Goal: Book appointment/travel/reservation

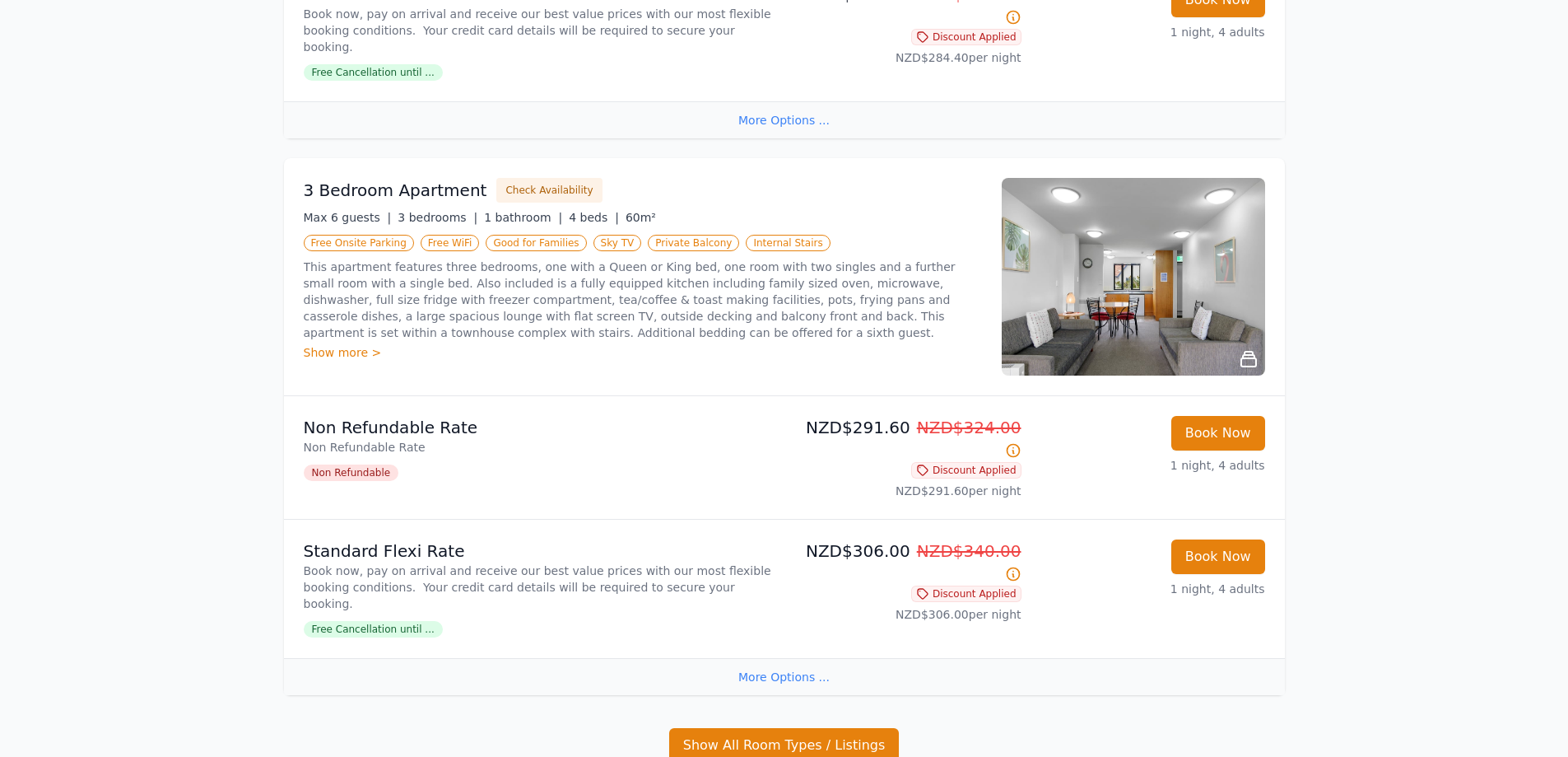
scroll to position [733, 0]
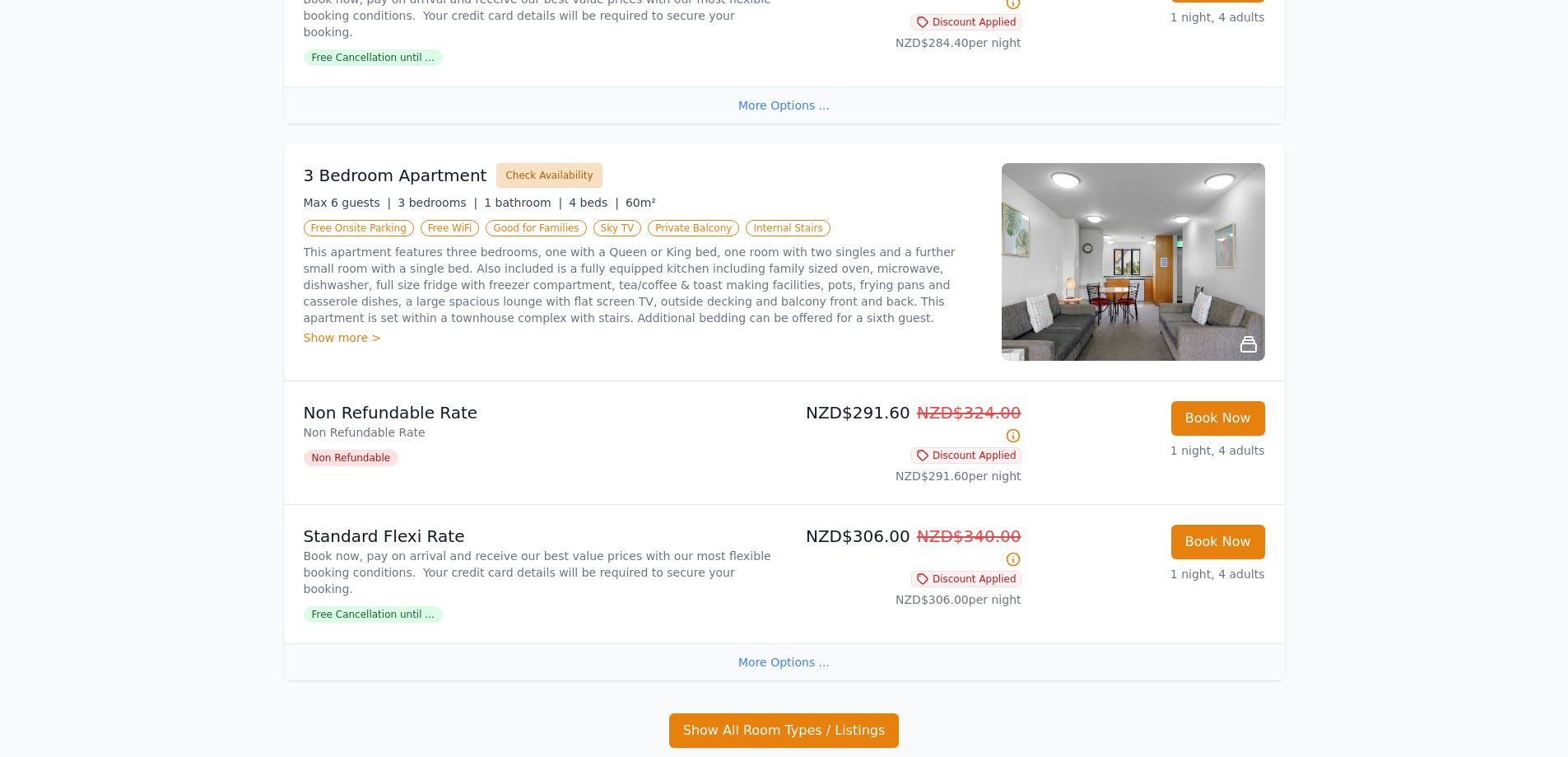
click at [534, 164] on button "Check Availability" at bounding box center [549, 176] width 106 height 25
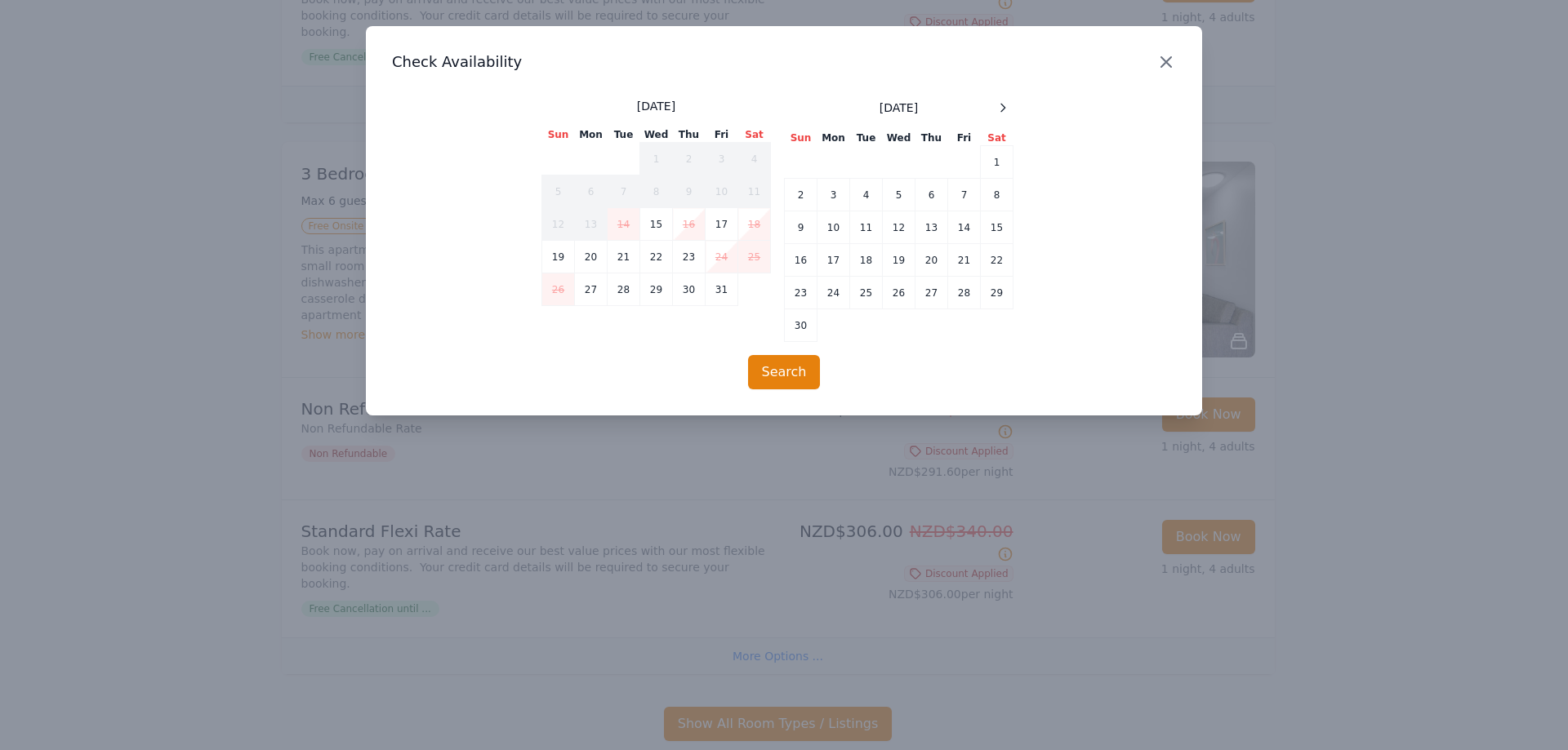
click at [1161, 59] on icon "button" at bounding box center [1167, 62] width 20 height 20
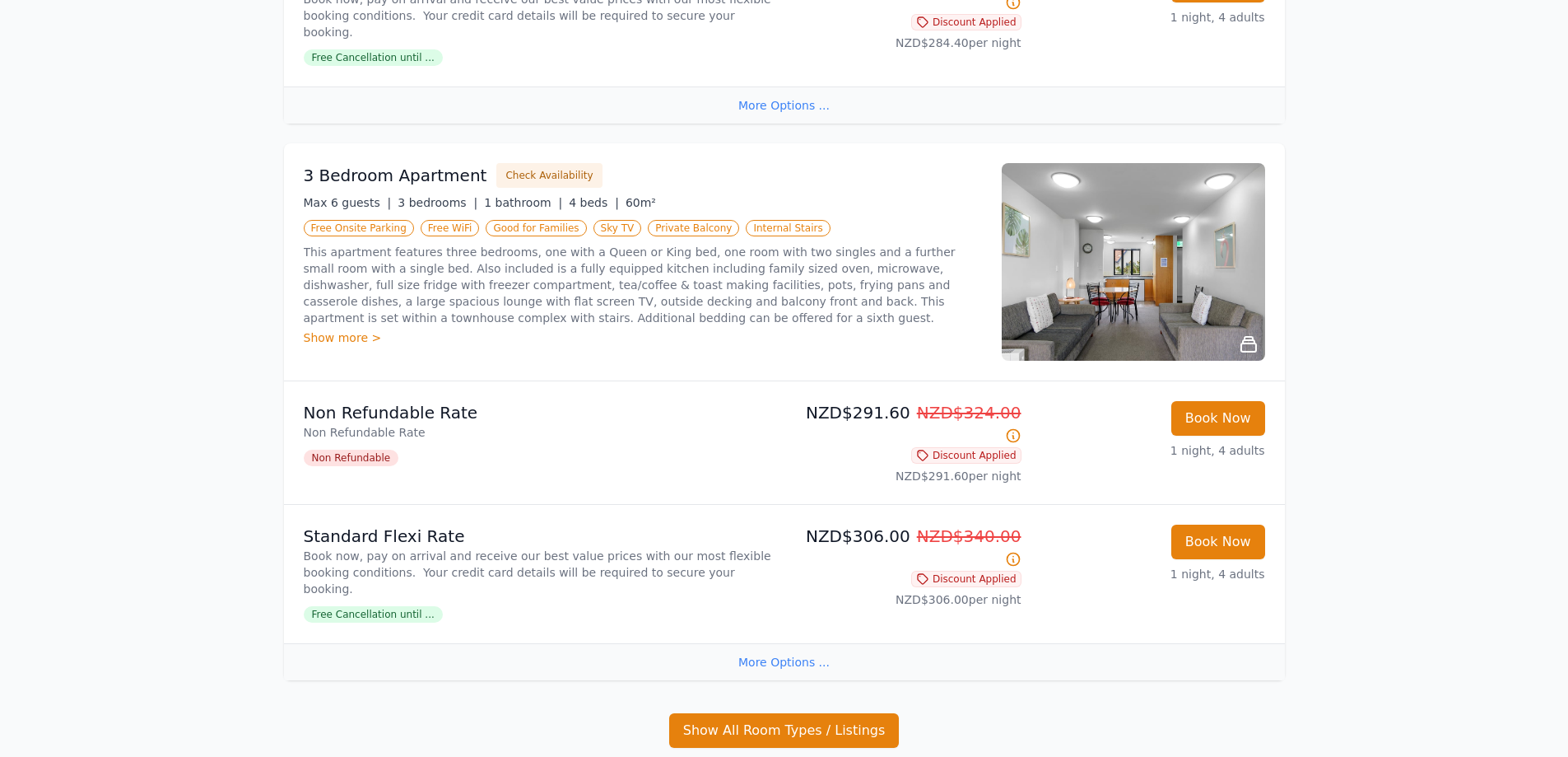
click at [1159, 282] on img at bounding box center [1133, 262] width 263 height 197
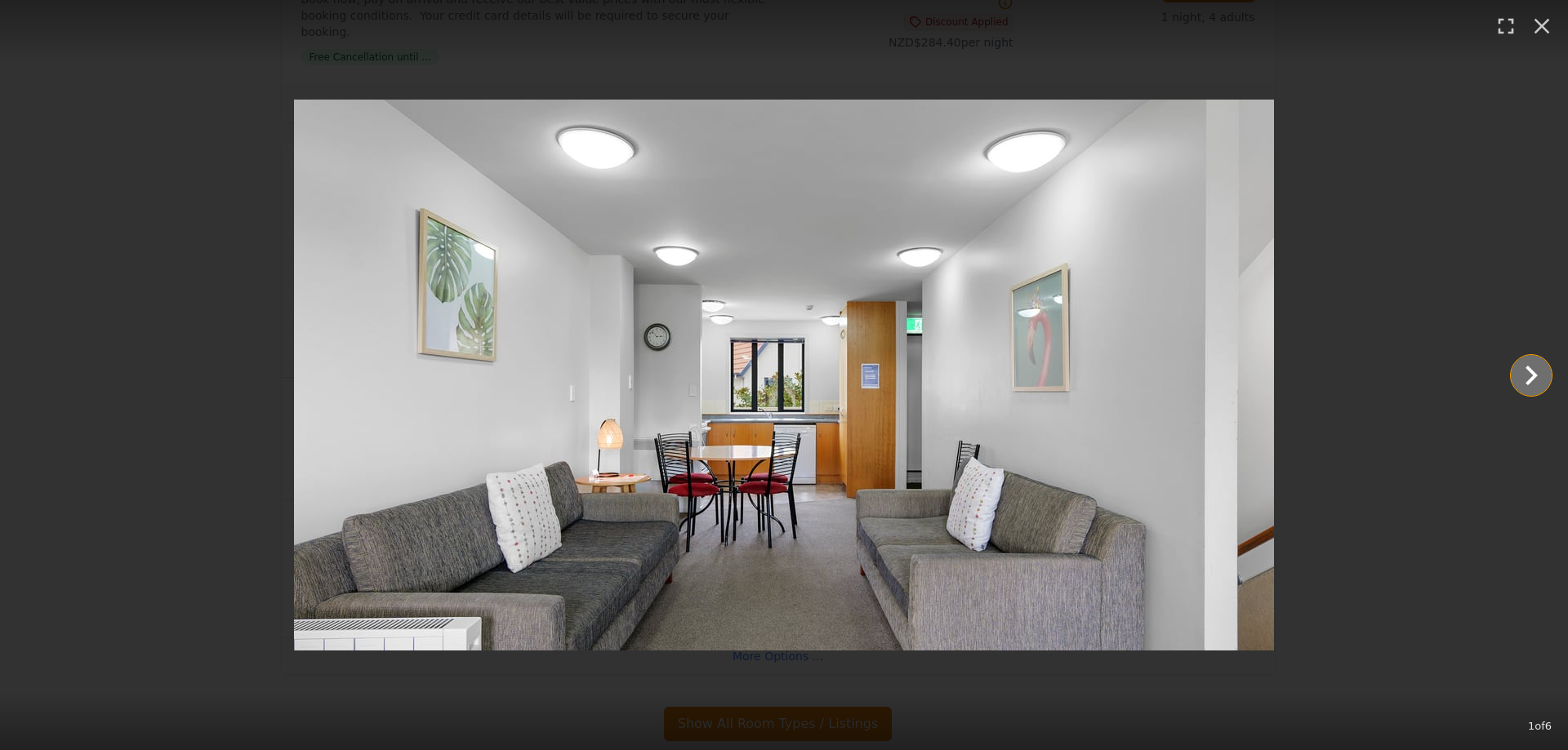
click at [1529, 368] on icon "Show slide 2 of 6" at bounding box center [1531, 375] width 12 height 20
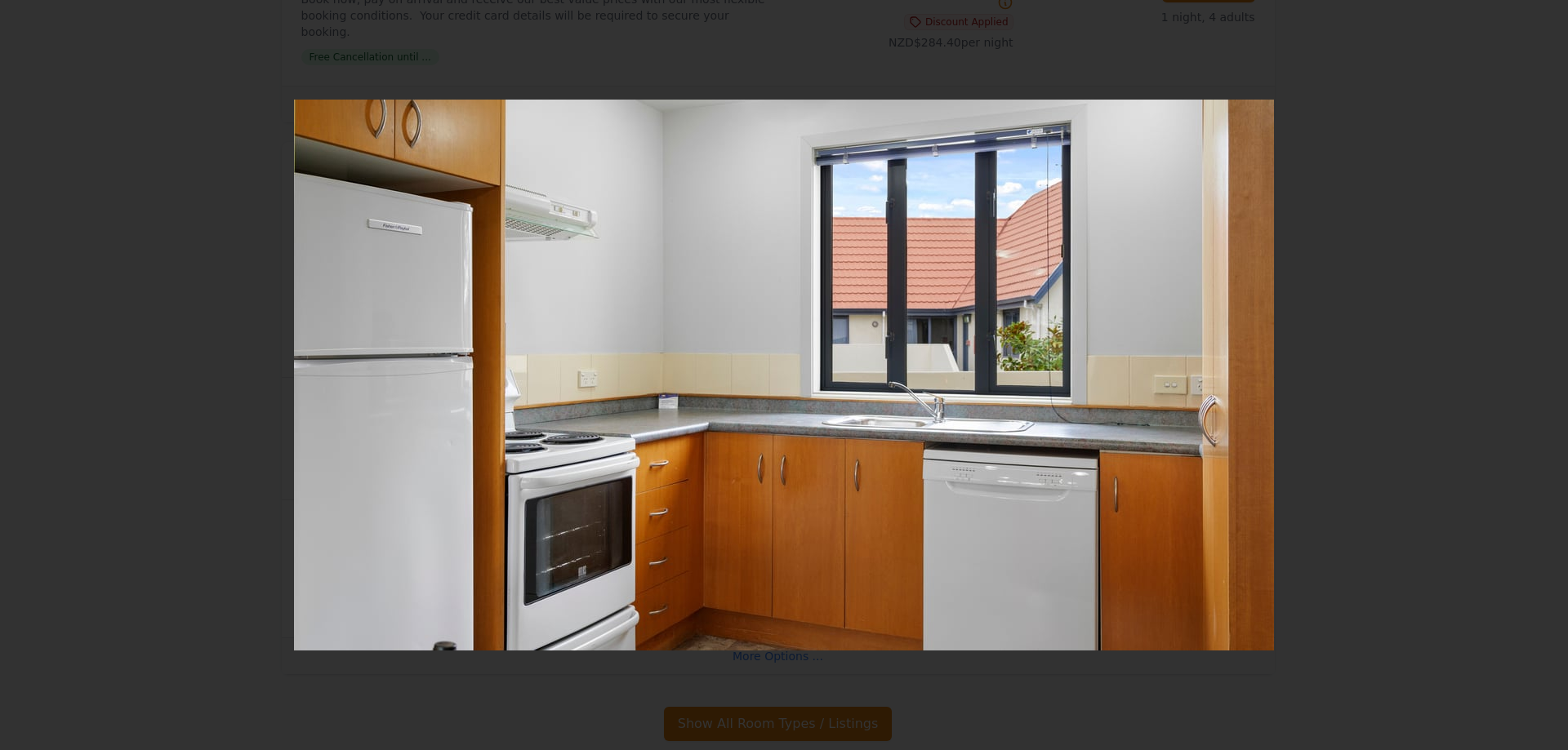
click at [1529, 368] on icon "Show slide 3 of 6" at bounding box center [1531, 375] width 12 height 20
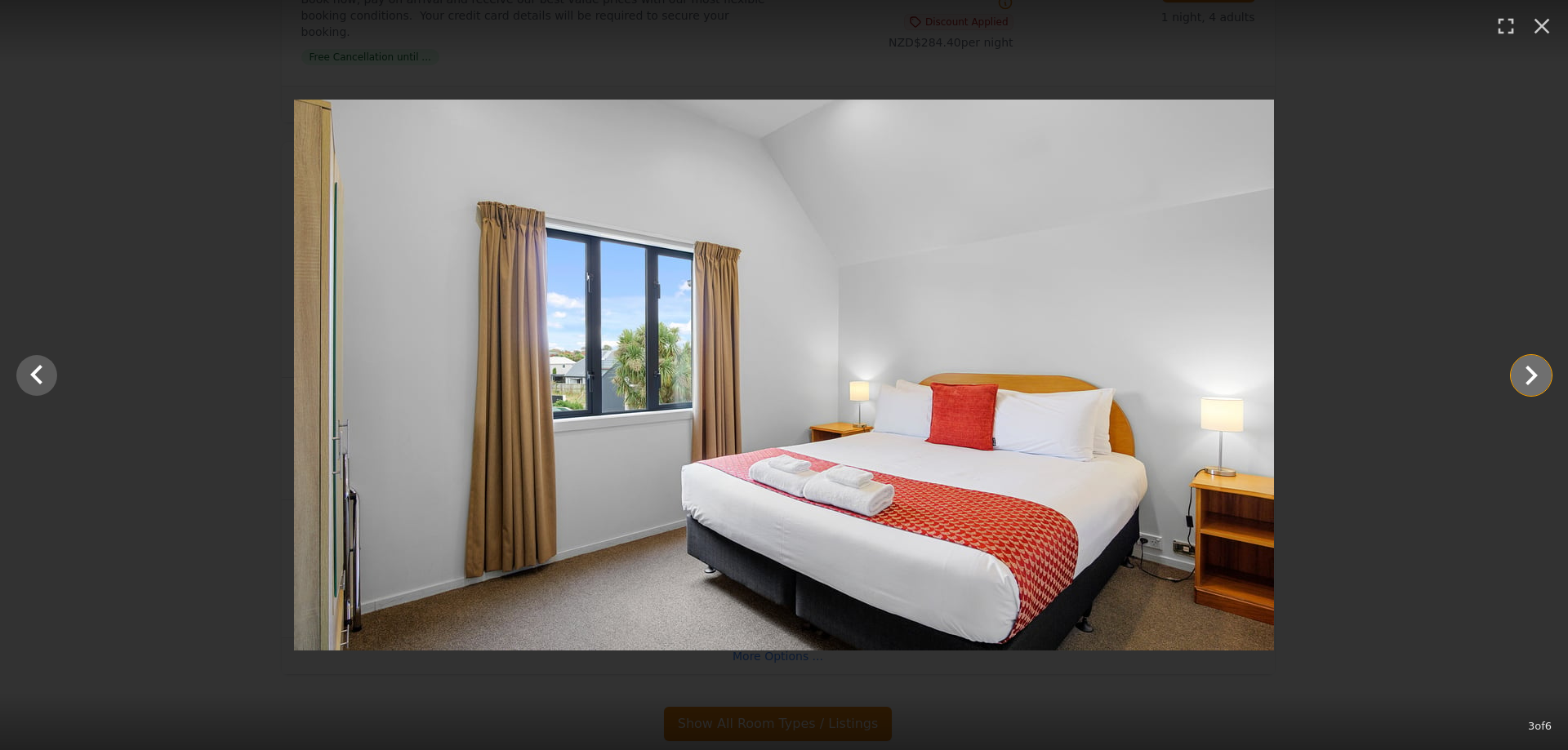
click at [1529, 368] on icon "Show slide 4 of 6" at bounding box center [1531, 375] width 12 height 20
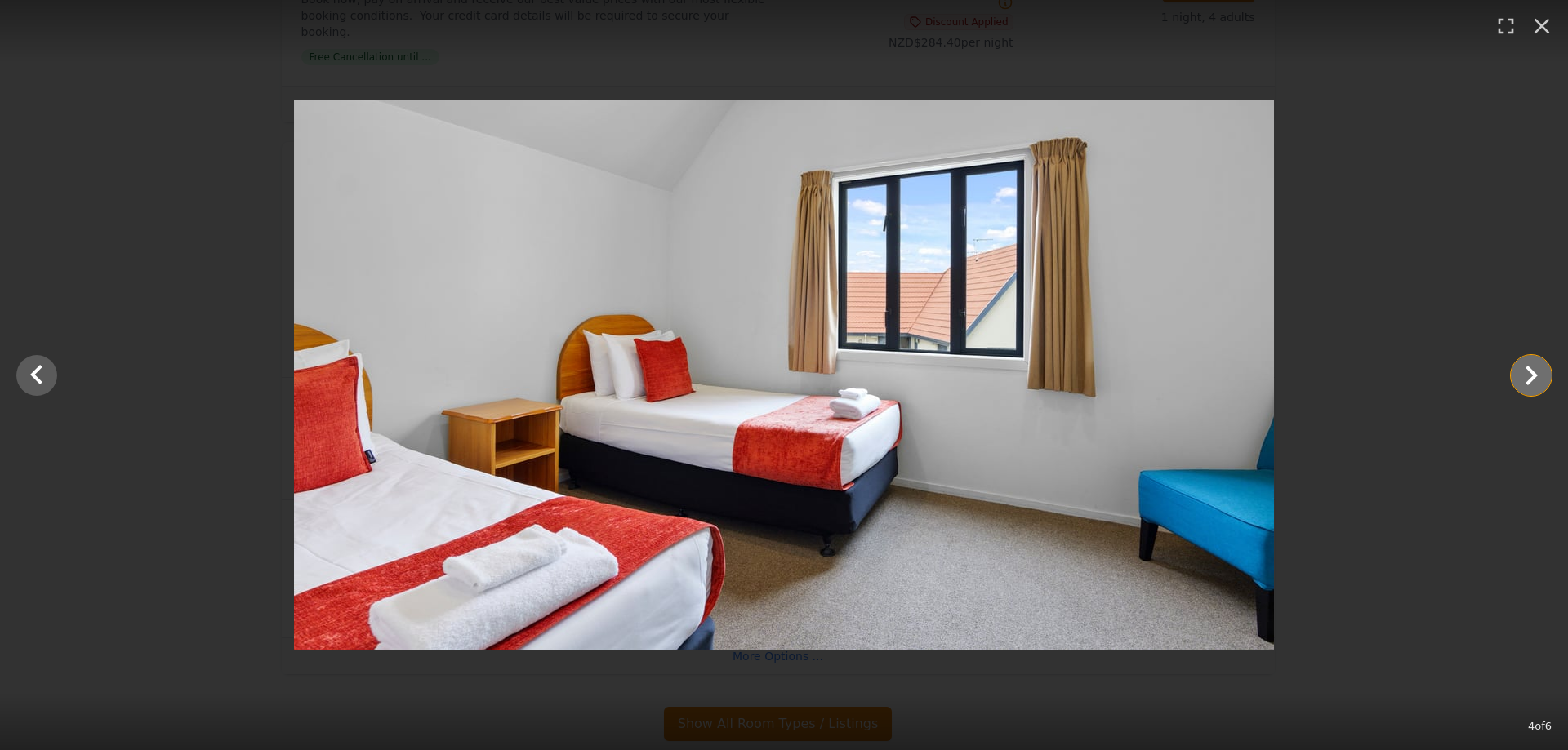
click at [1529, 368] on icon "Show slide 5 of 6" at bounding box center [1531, 375] width 12 height 20
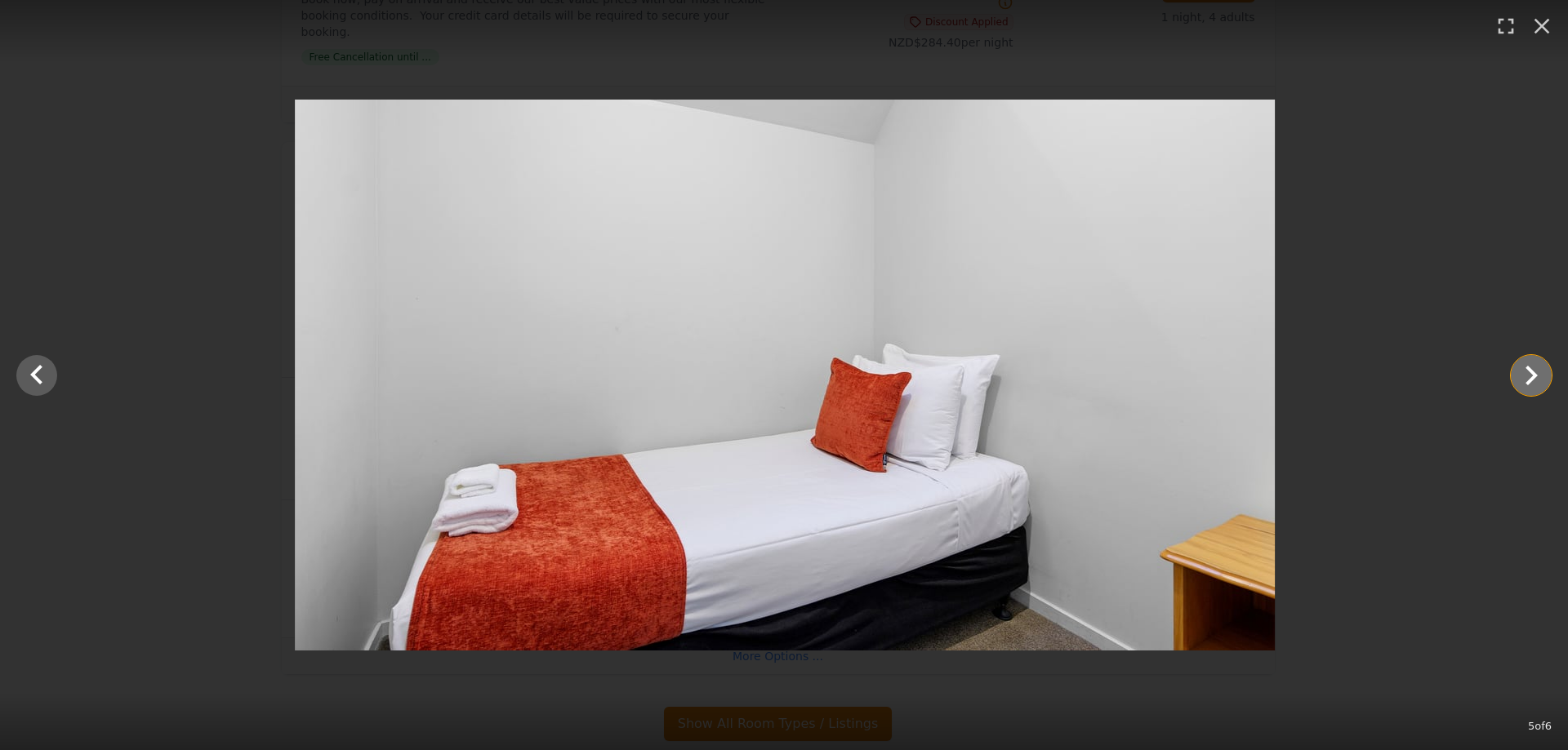
click at [1529, 368] on icon "Show slide 6 of 6" at bounding box center [1531, 375] width 12 height 20
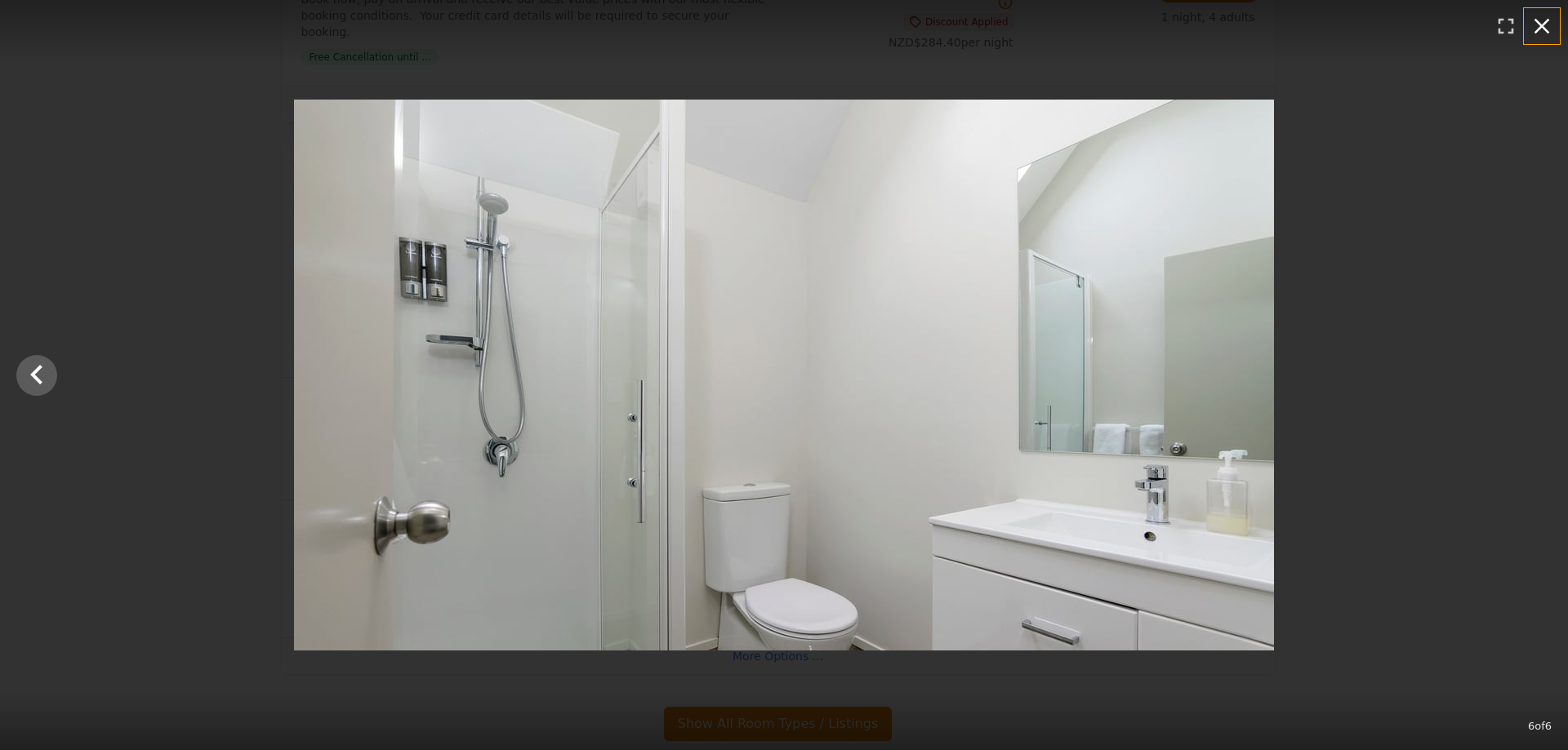
click at [1545, 20] on icon "button" at bounding box center [1541, 26] width 26 height 26
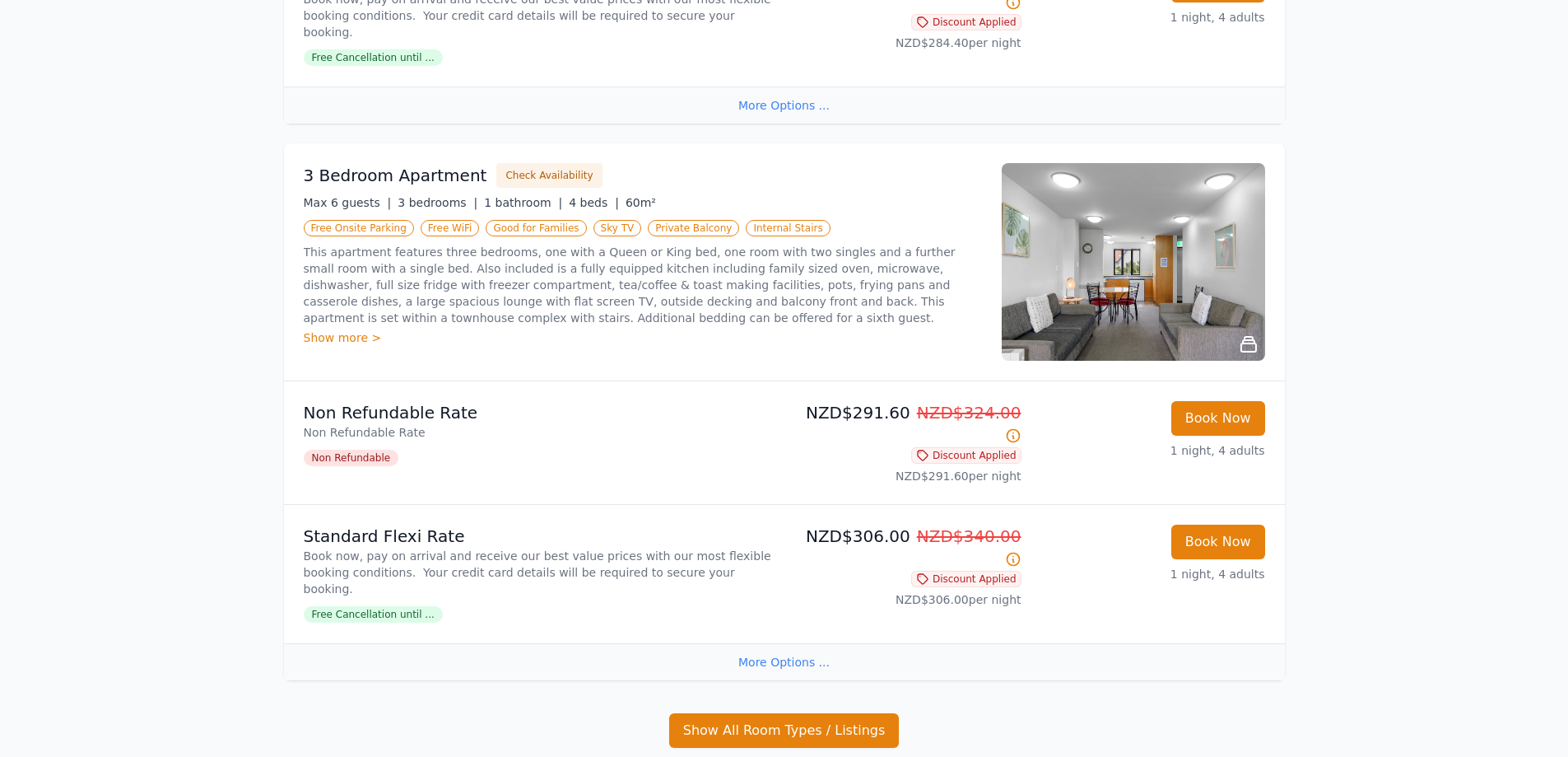
click at [348, 329] on div "Show more >" at bounding box center [643, 337] width 679 height 17
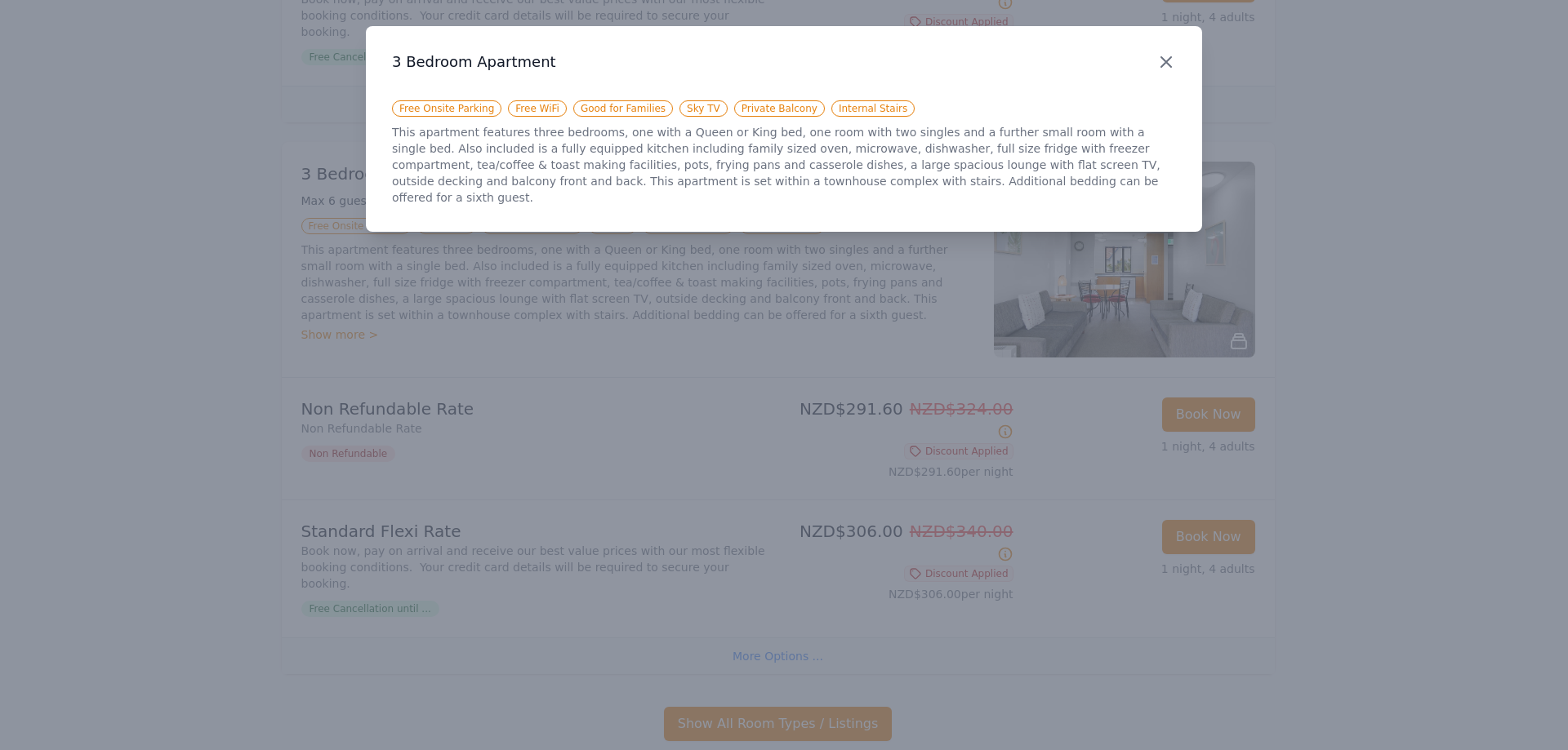
click at [1166, 54] on icon "button" at bounding box center [1167, 62] width 20 height 20
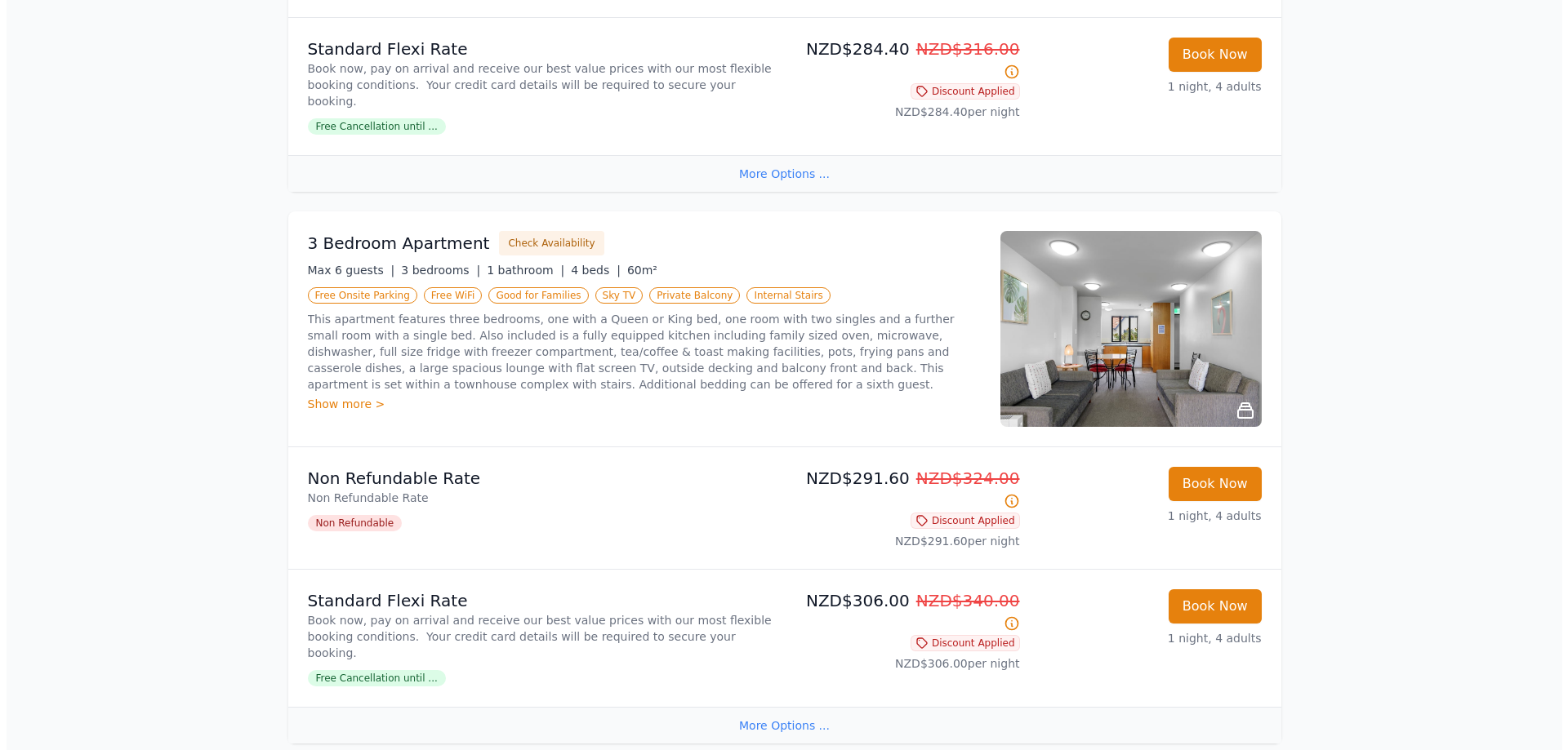
scroll to position [615, 0]
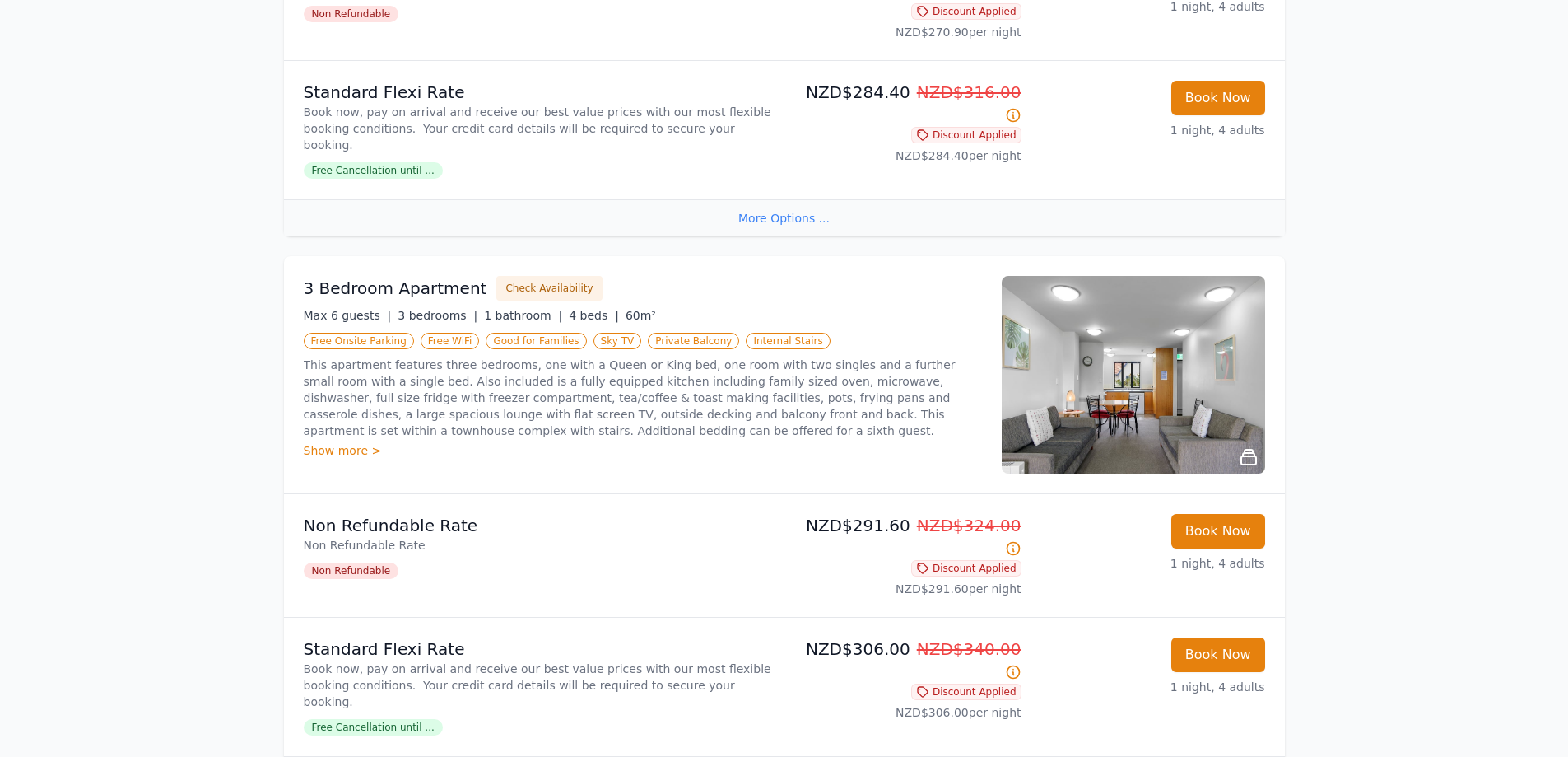
click at [1119, 341] on img at bounding box center [1133, 375] width 263 height 197
